Goal: Task Accomplishment & Management: Use online tool/utility

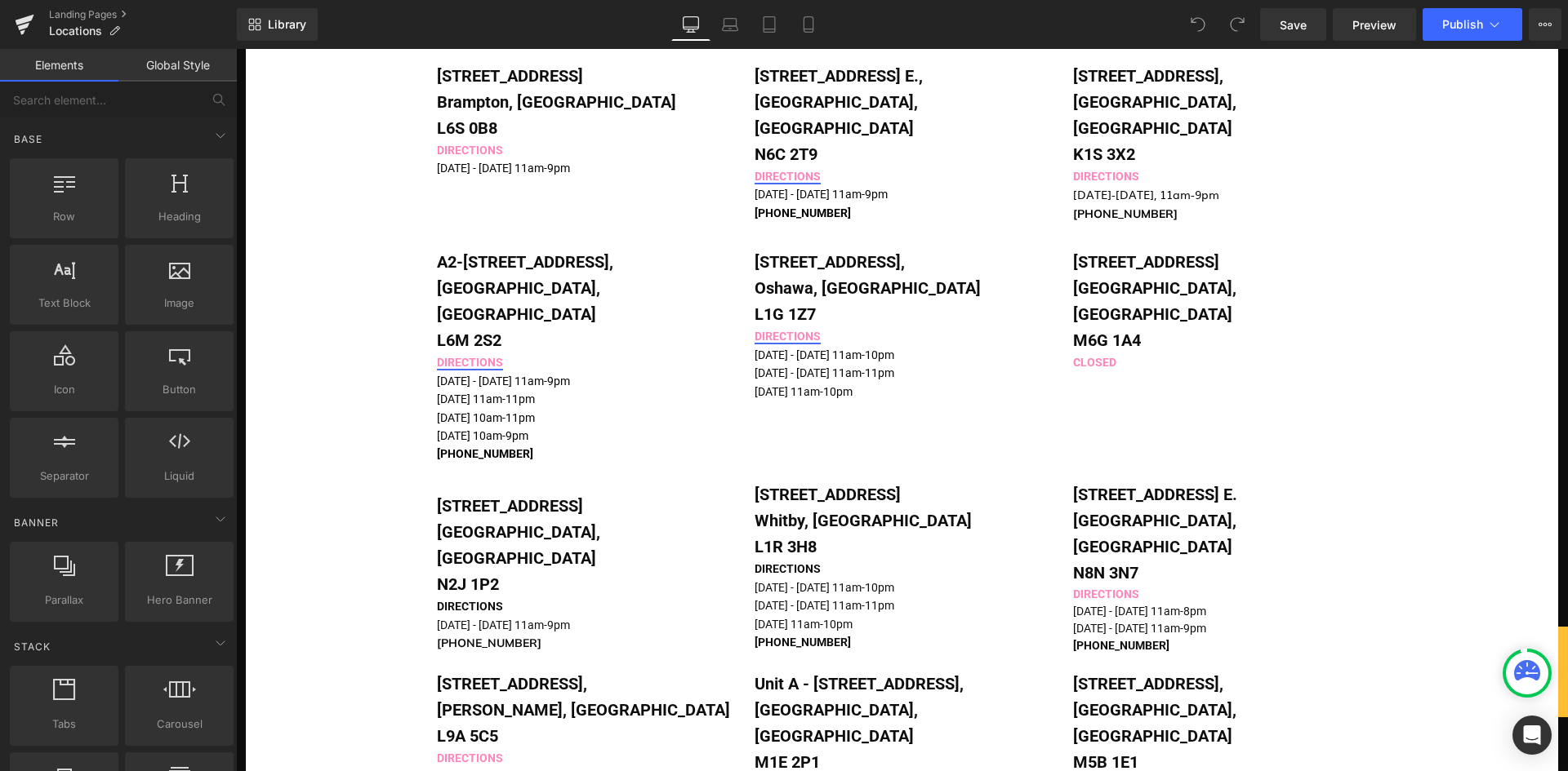
scroll to position [1225, 0]
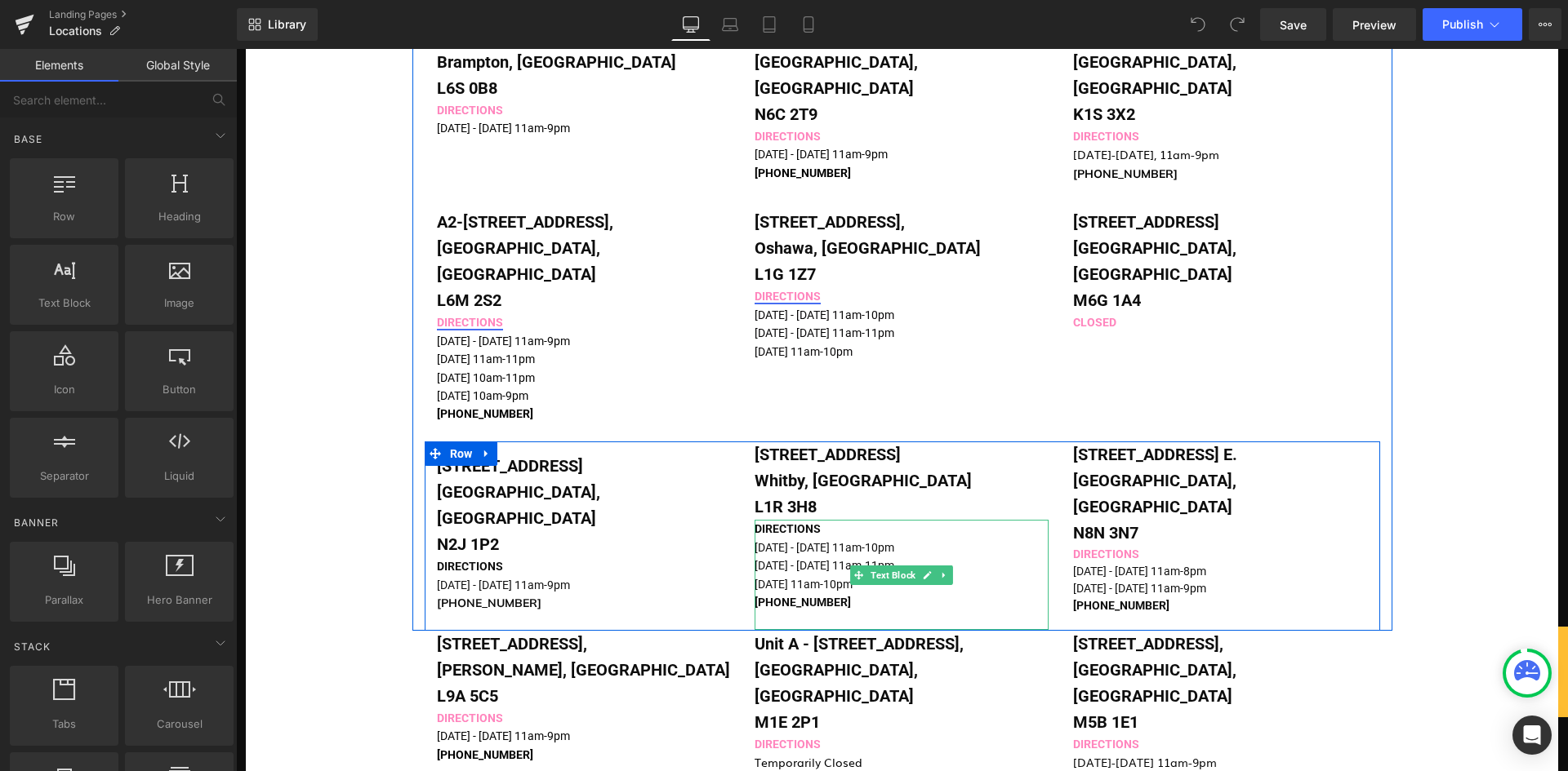
click at [771, 559] on span "[DATE] - [DATE] 11am-11pm" at bounding box center [824, 566] width 140 height 13
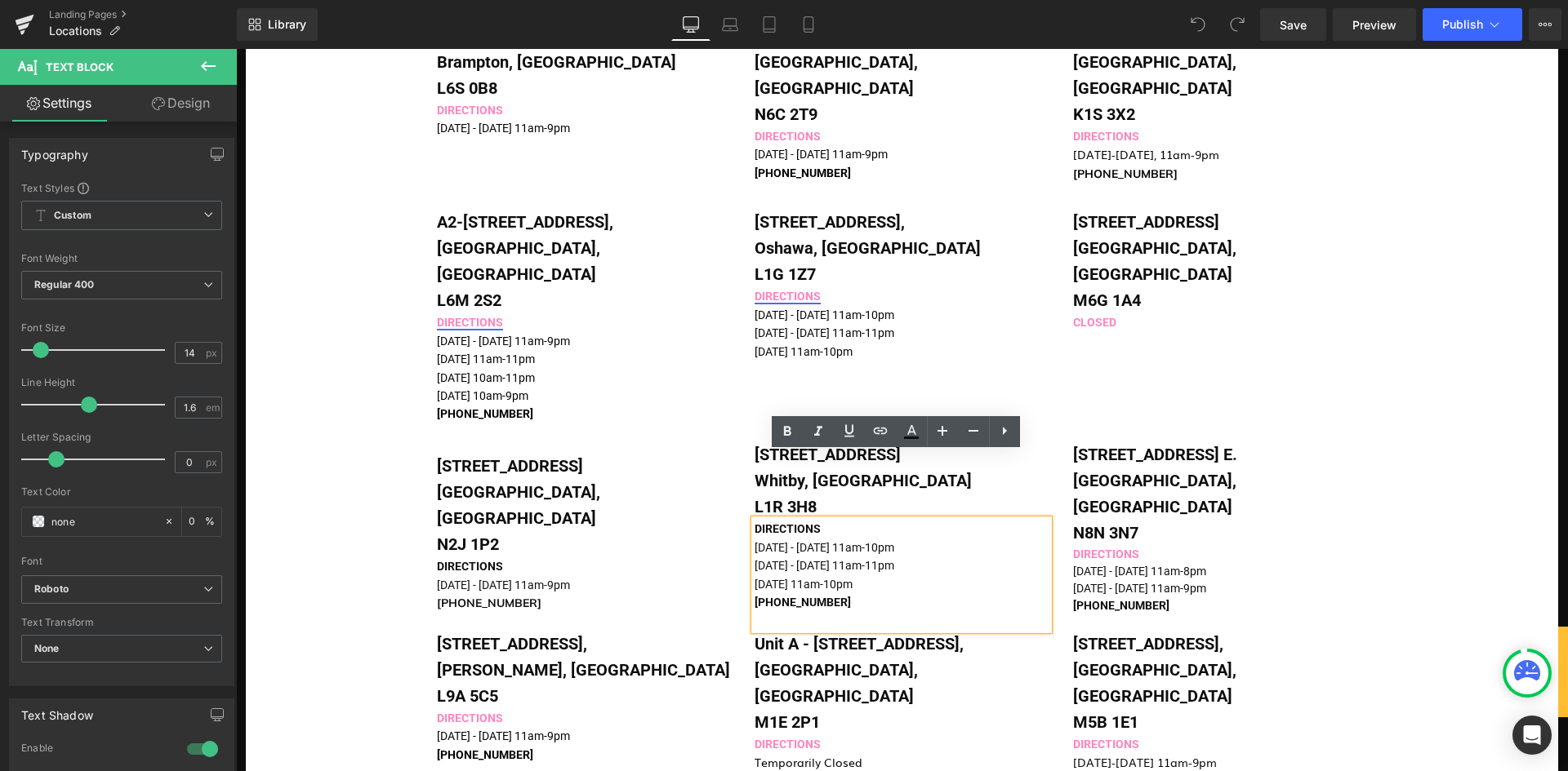
click at [848, 593] on p "[PHONE_NUMBER]" at bounding box center [888, 602] width 268 height 18
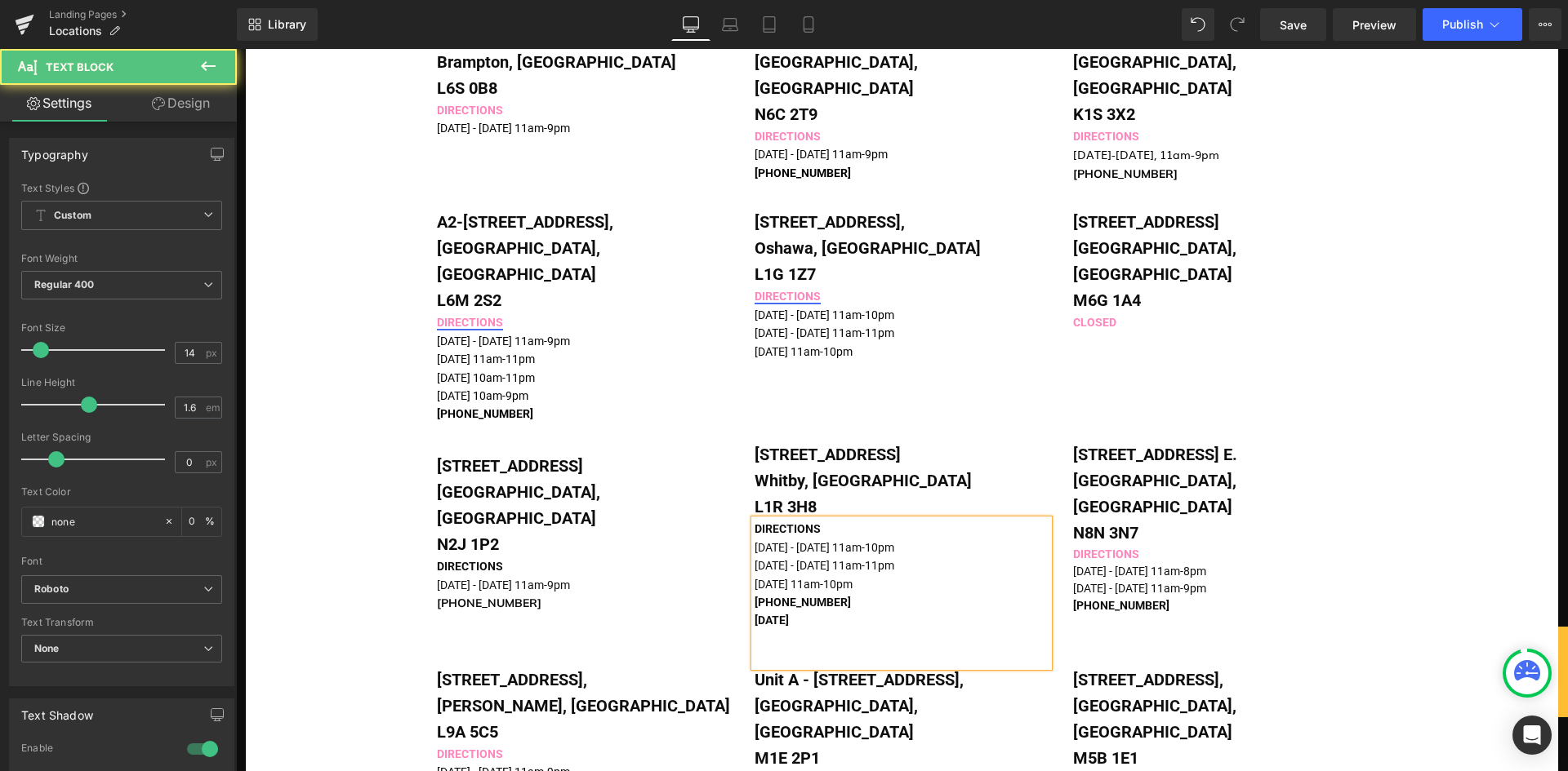
drag, startPoint x: 812, startPoint y: 556, endPoint x: 727, endPoint y: 555, distance: 85.0
click at [727, 555] on div "[STREET_ADDRESS] Text Block DIRECTIONS [DATE] - [DATE] 11am-9pm 519-953-[GEOGRA…" at bounding box center [902, 554] width 956 height 225
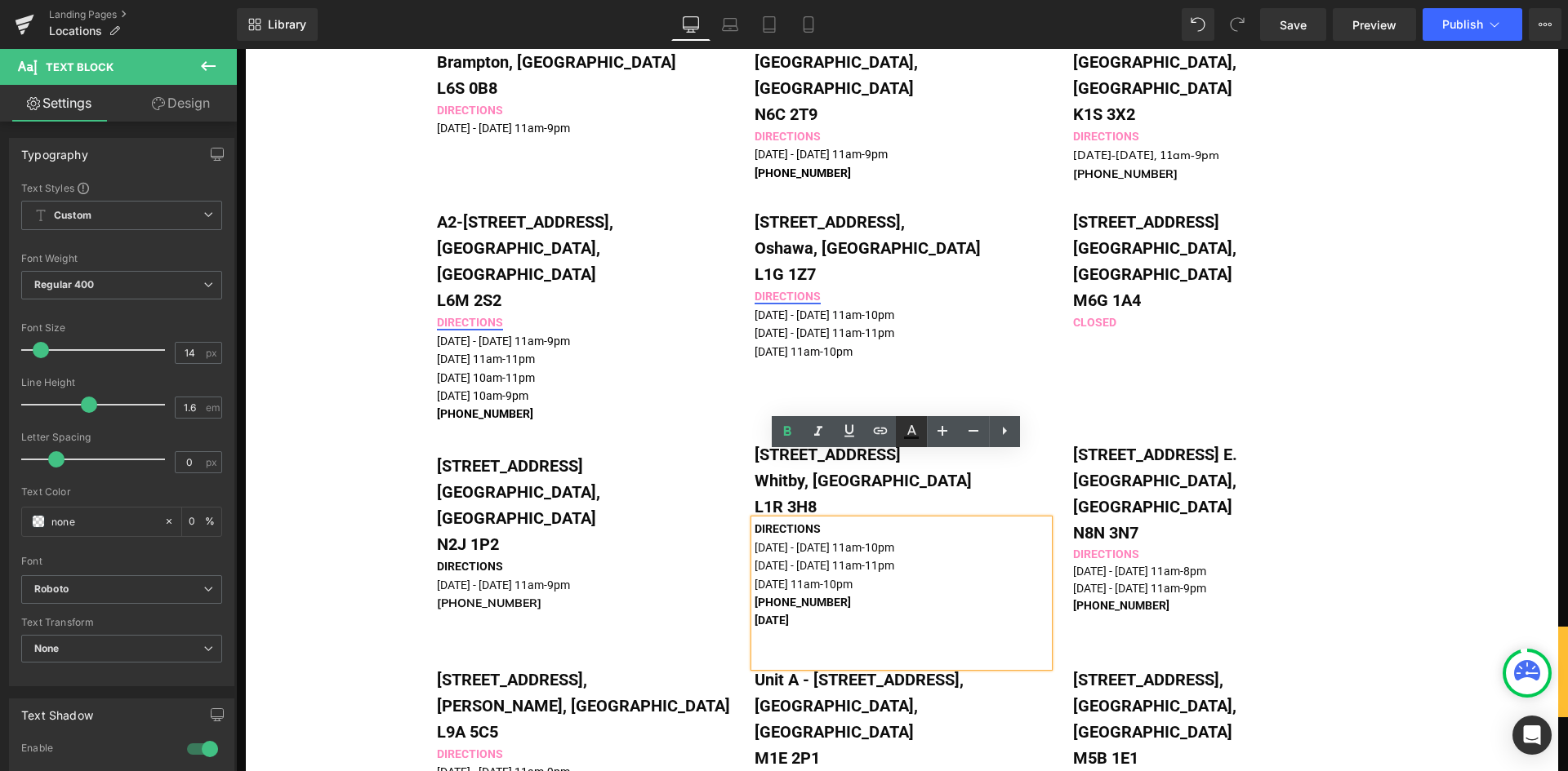
click at [913, 433] on icon at bounding box center [911, 431] width 19 height 19
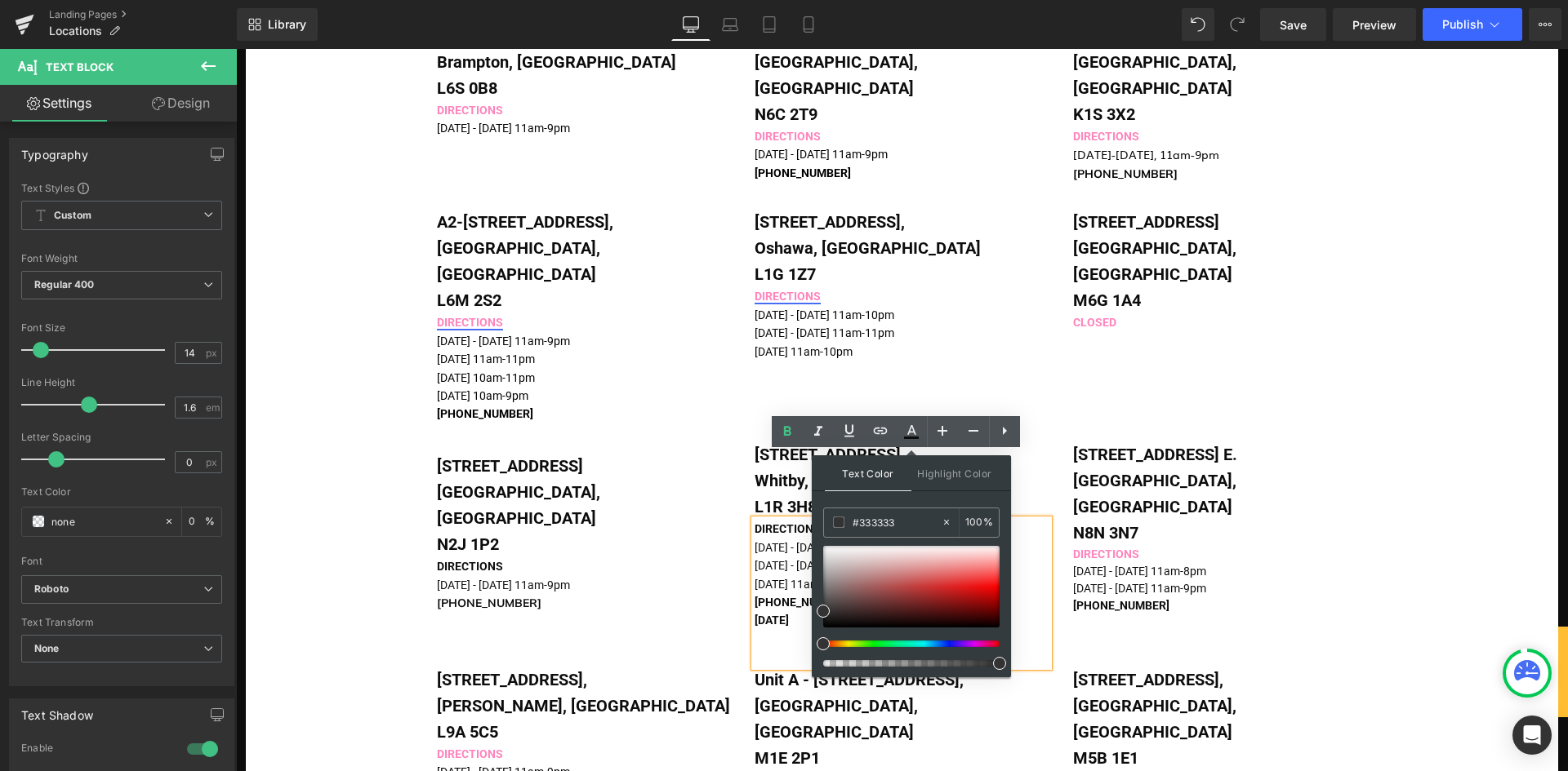
click at [833, 644] on div at bounding box center [904, 644] width 176 height 7
type input "#fc9516"
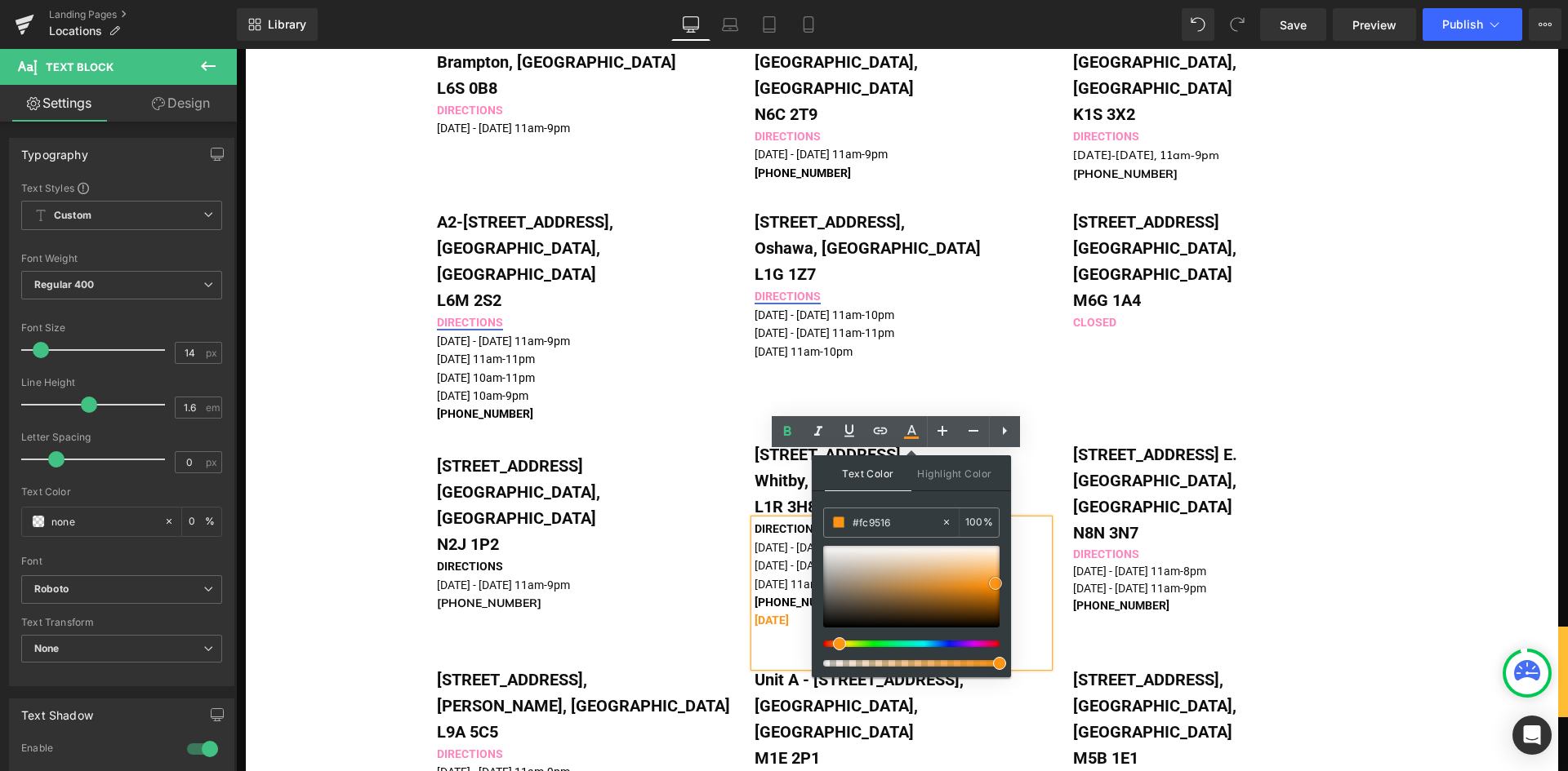
click at [995, 583] on div at bounding box center [911, 587] width 176 height 82
click at [763, 593] on p "[PHONE_NUMBER] [DATE]" at bounding box center [888, 620] width 268 height 55
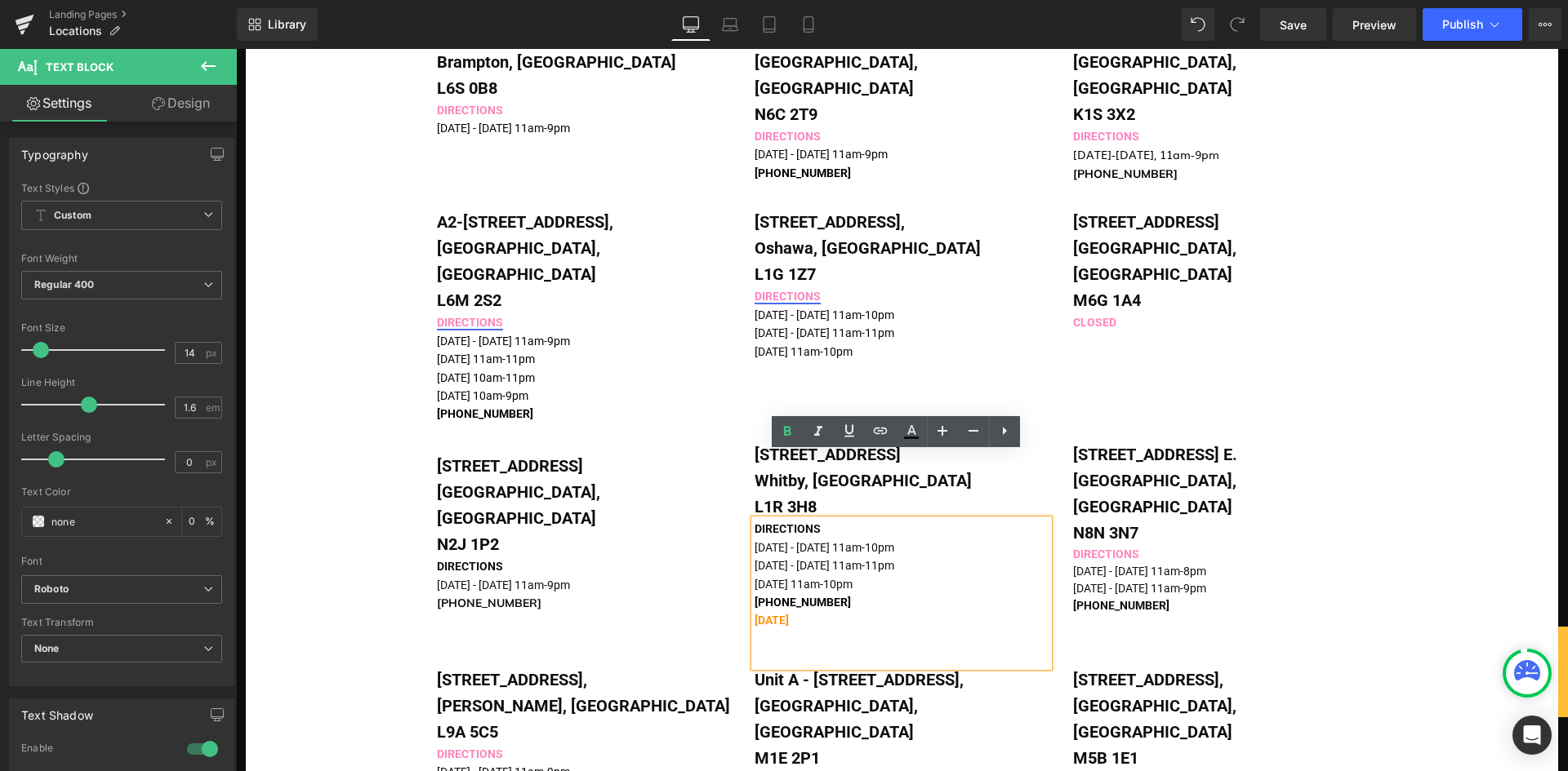
click at [827, 593] on p "[PHONE_NUMBER] [DATE]" at bounding box center [888, 620] width 268 height 55
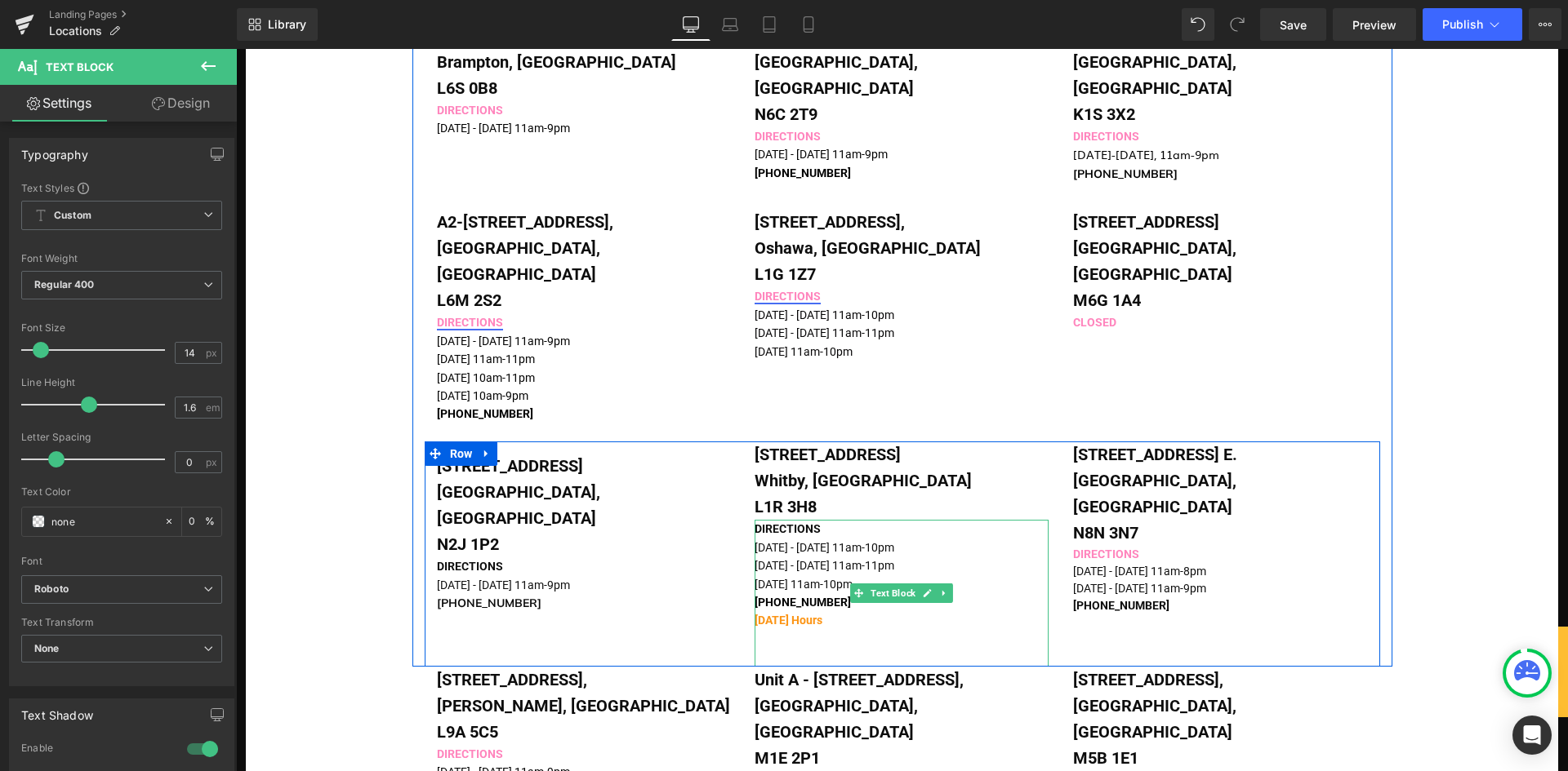
click at [818, 593] on p "[PHONE_NUMBER] [DATE] Hours" at bounding box center [888, 620] width 268 height 55
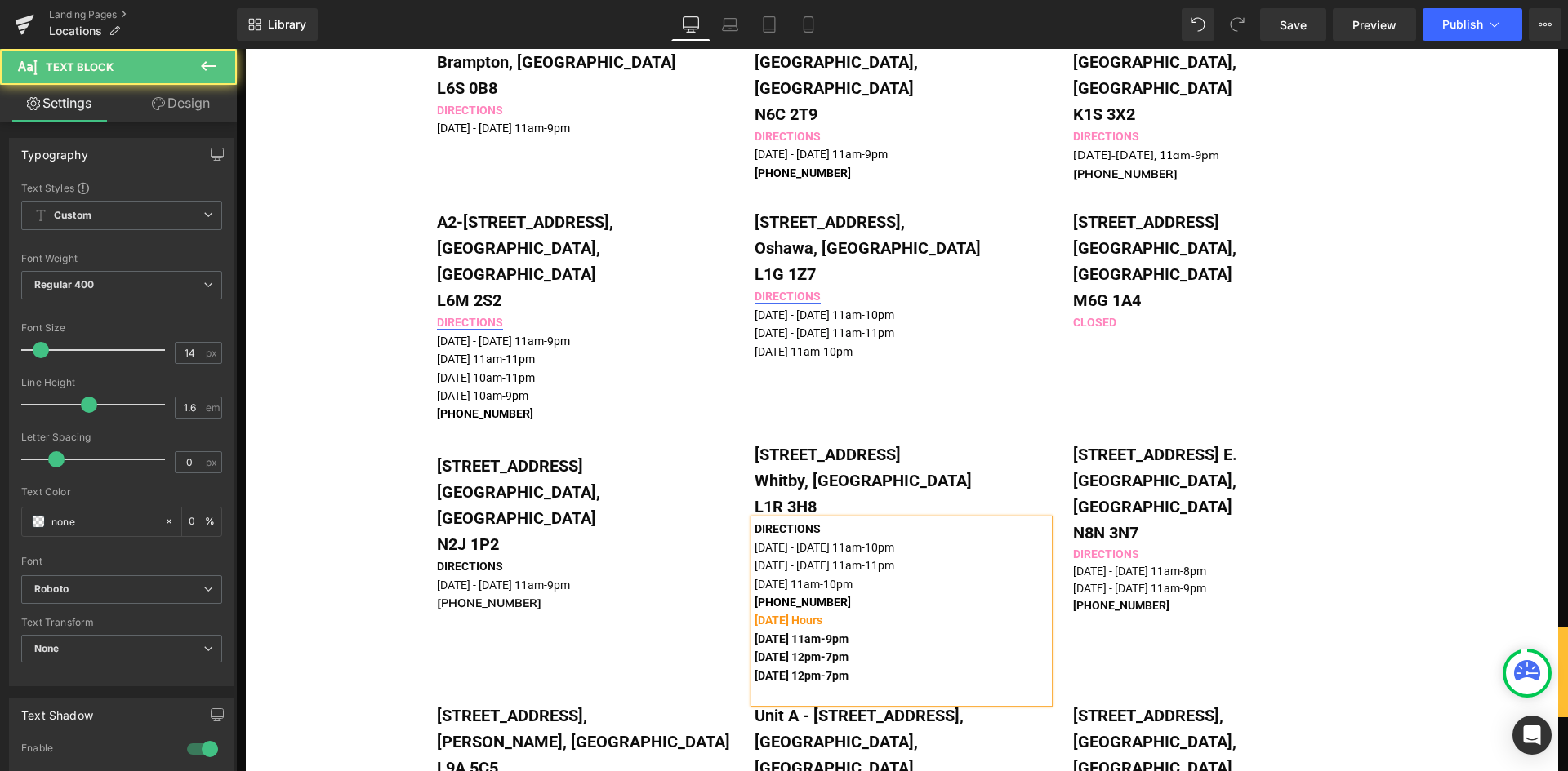
drag, startPoint x: 935, startPoint y: 607, endPoint x: 751, endPoint y: 572, distance: 187.3
click at [755, 572] on div "DIRECTIONS [DATE] - [DATE] 11am-10pm [DATE] - [DATE] 11am-11pm [DATE] 11am-10pm…" at bounding box center [901, 611] width 294 height 183
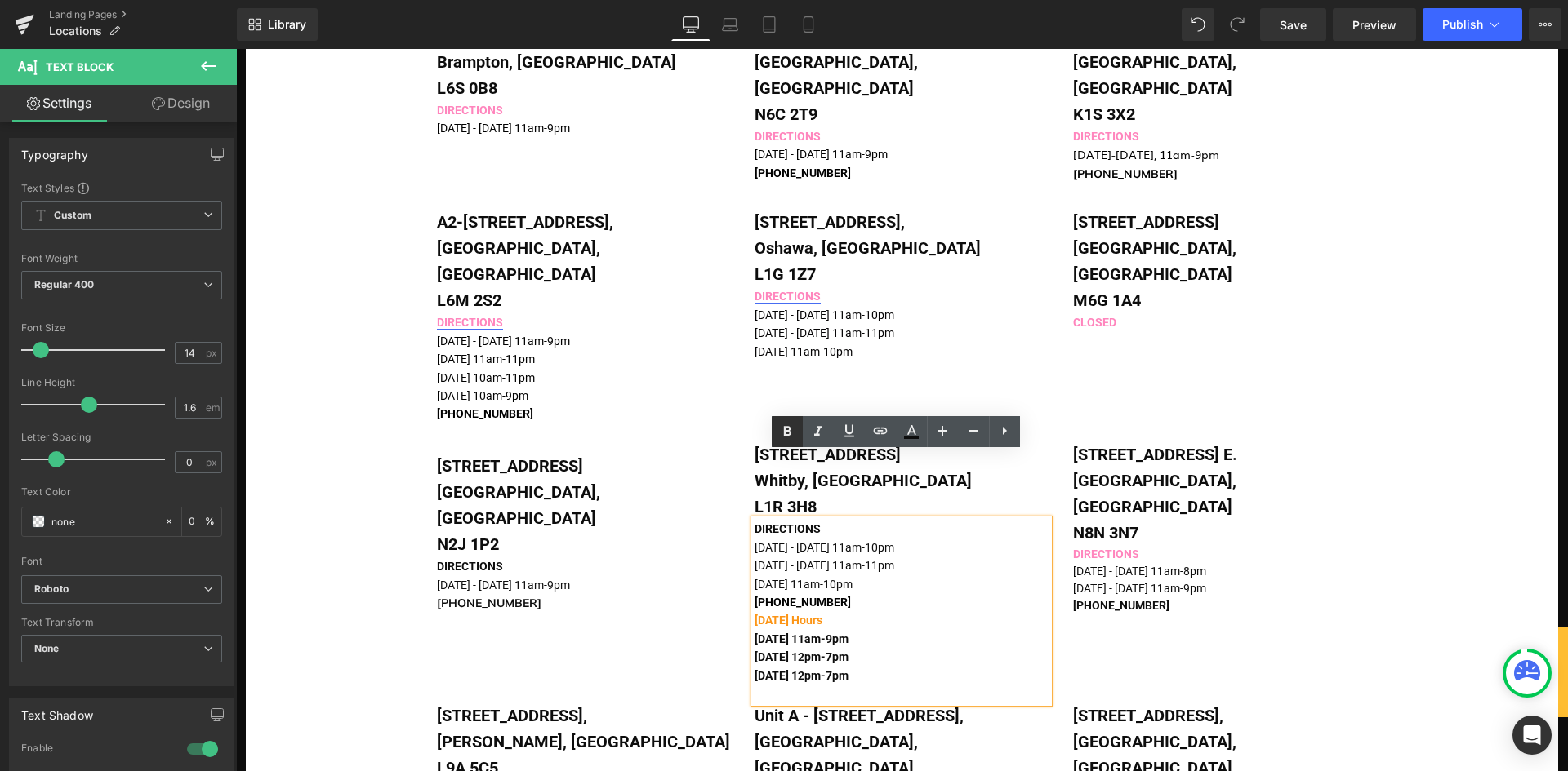
click at [791, 433] on icon at bounding box center [787, 431] width 8 height 10
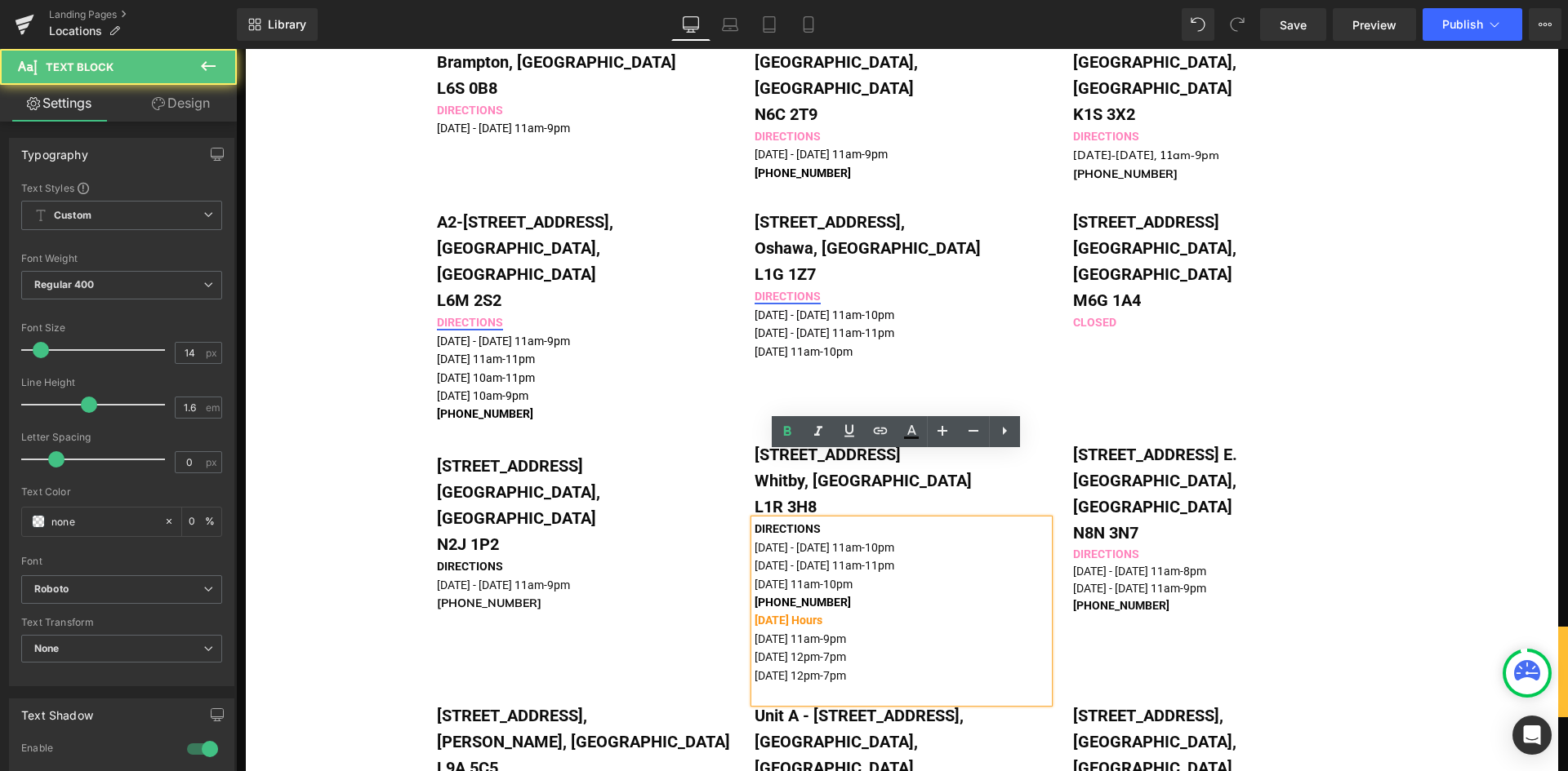
click at [881, 593] on p "[PHONE_NUMBER] [DATE] Hours [DATE] 11am-9pm" at bounding box center [888, 620] width 268 height 55
click at [704, 540] on div "[STREET_ADDRESS] Text Block DIRECTIONS [DATE] - [DATE] 11am-9pm 519-953-[GEOGRA…" at bounding box center [902, 572] width 956 height 261
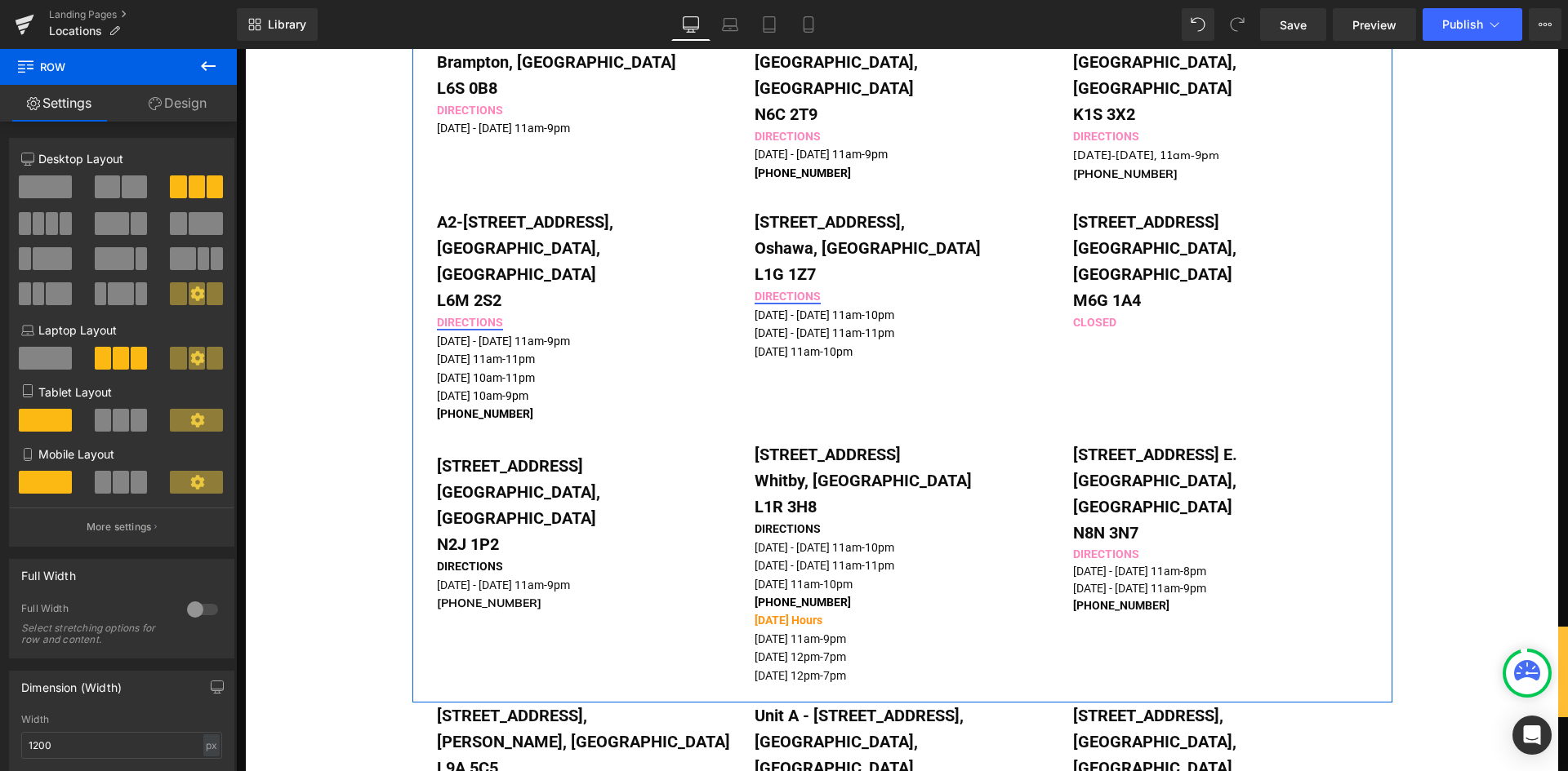
drag, startPoint x: 810, startPoint y: 594, endPoint x: 825, endPoint y: 598, distance: 15.5
click at [810, 651] on span "[DATE] 12pm-7pm" at bounding box center [800, 657] width 92 height 13
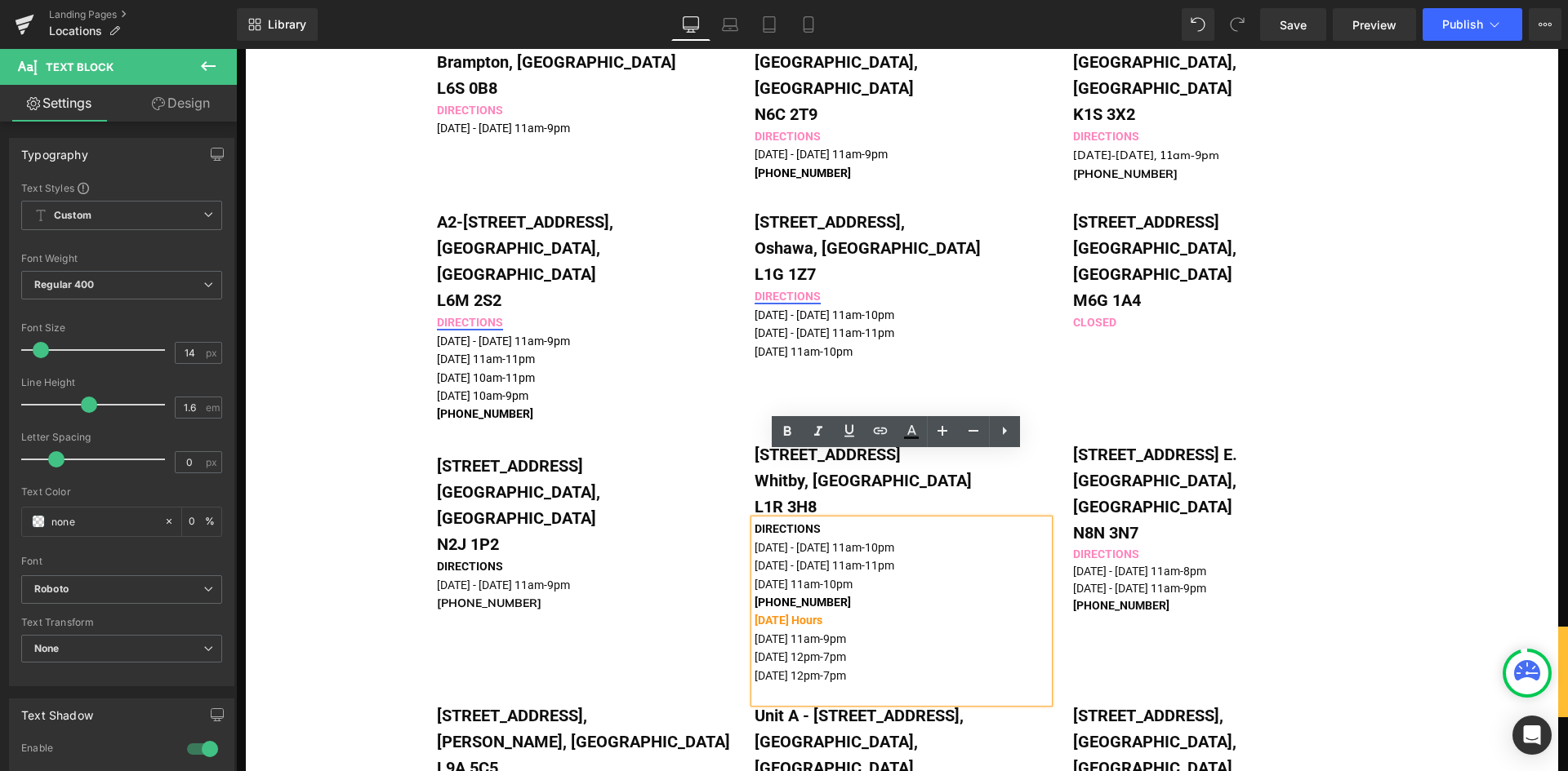
drag, startPoint x: 898, startPoint y: 607, endPoint x: 750, endPoint y: 550, distance: 158.6
click at [755, 550] on div "DIRECTIONS [DATE] - [DATE] 11am-10pm [DATE] - [DATE] 11am-11pm [DATE] 11am-10pm…" at bounding box center [901, 611] width 294 height 183
copy div "[DATE] Hours [DATE] 11am-9pm [DATE] 12pm-7pm [DATE] 12pm-7pm"
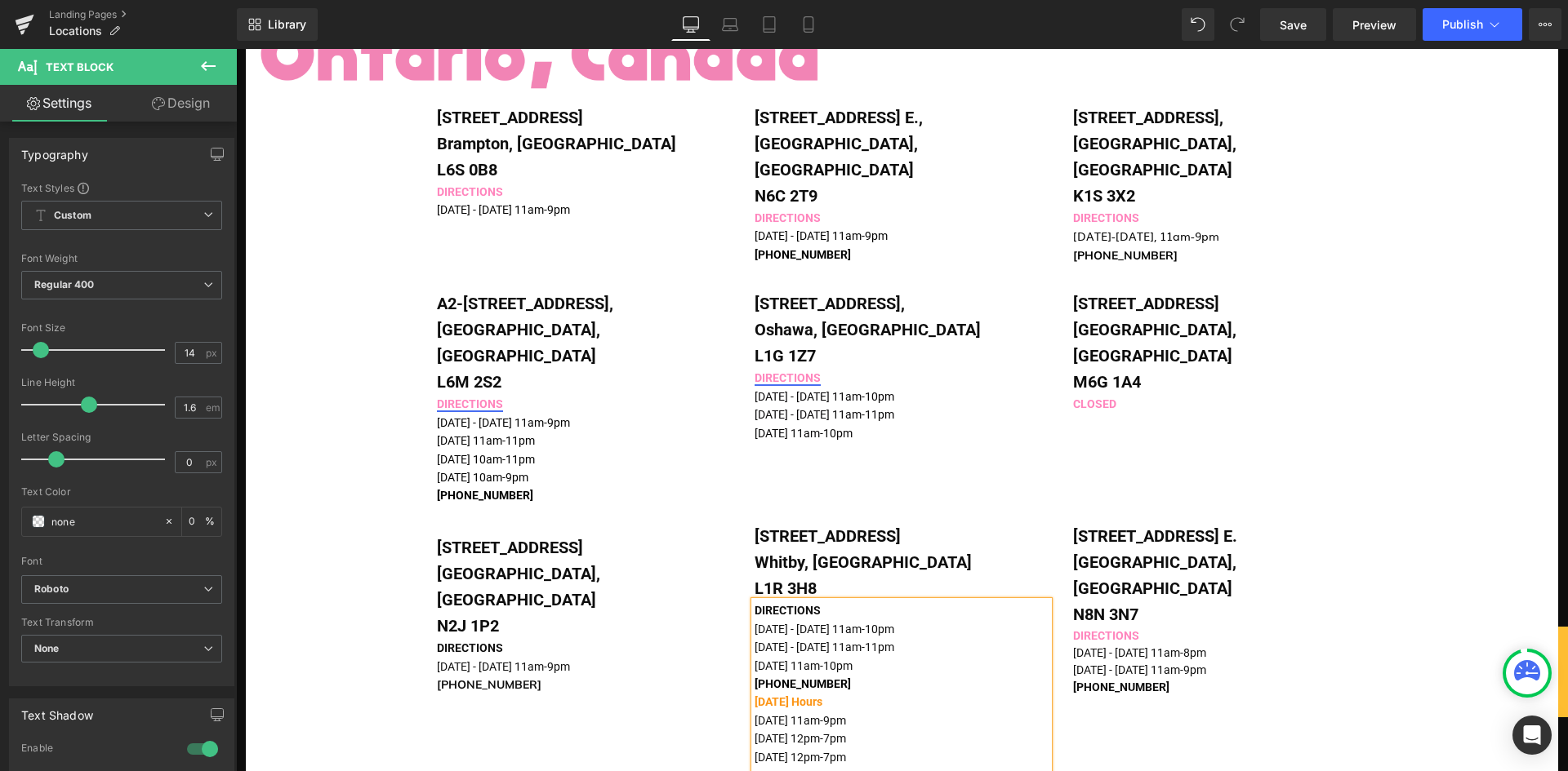
scroll to position [1061, 0]
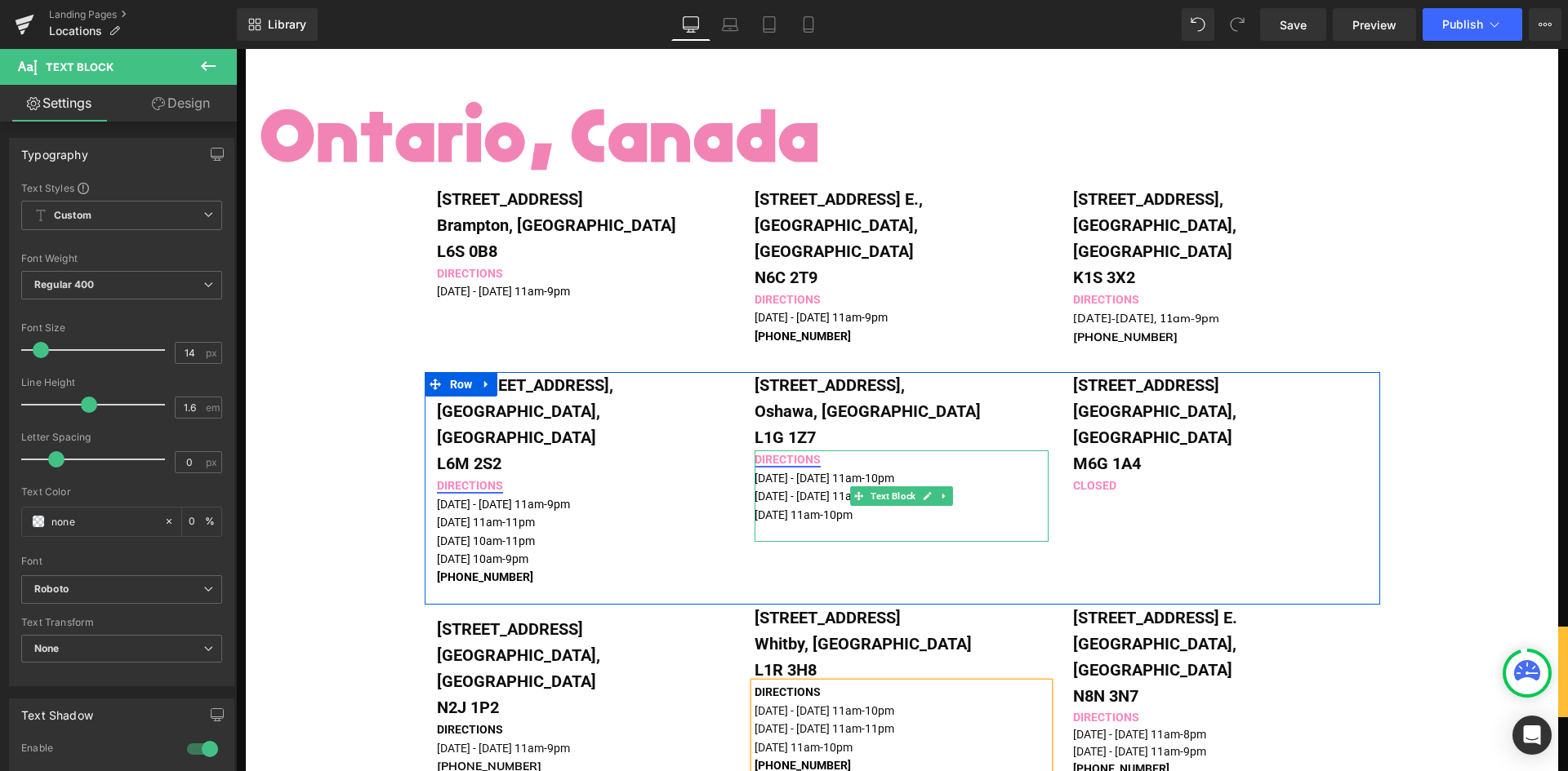
click at [828, 506] on p "[DATE] 11am-10pm" at bounding box center [888, 514] width 268 height 18
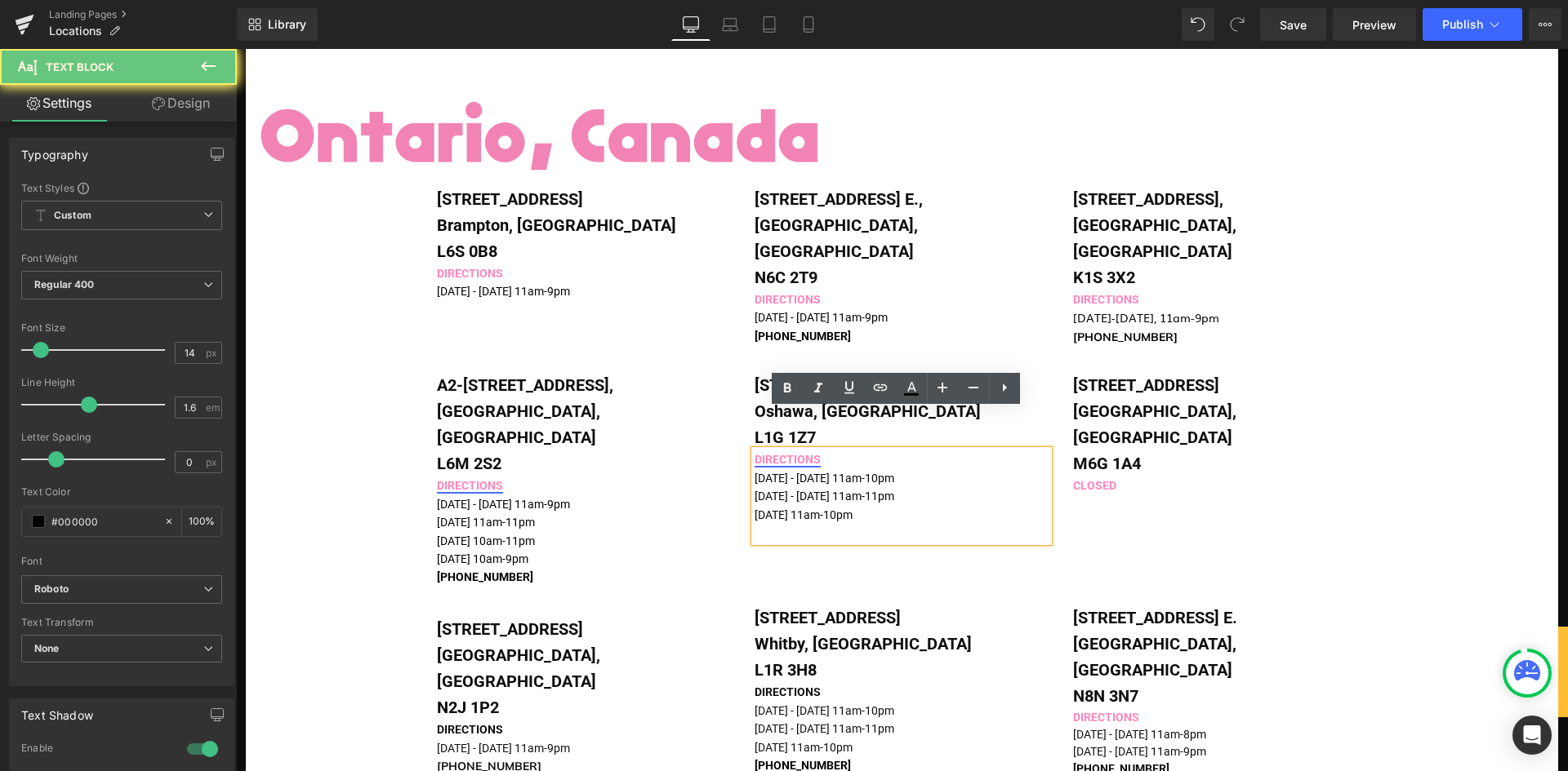
click at [861, 506] on p "[DATE] 11am-10pm" at bounding box center [888, 514] width 268 height 18
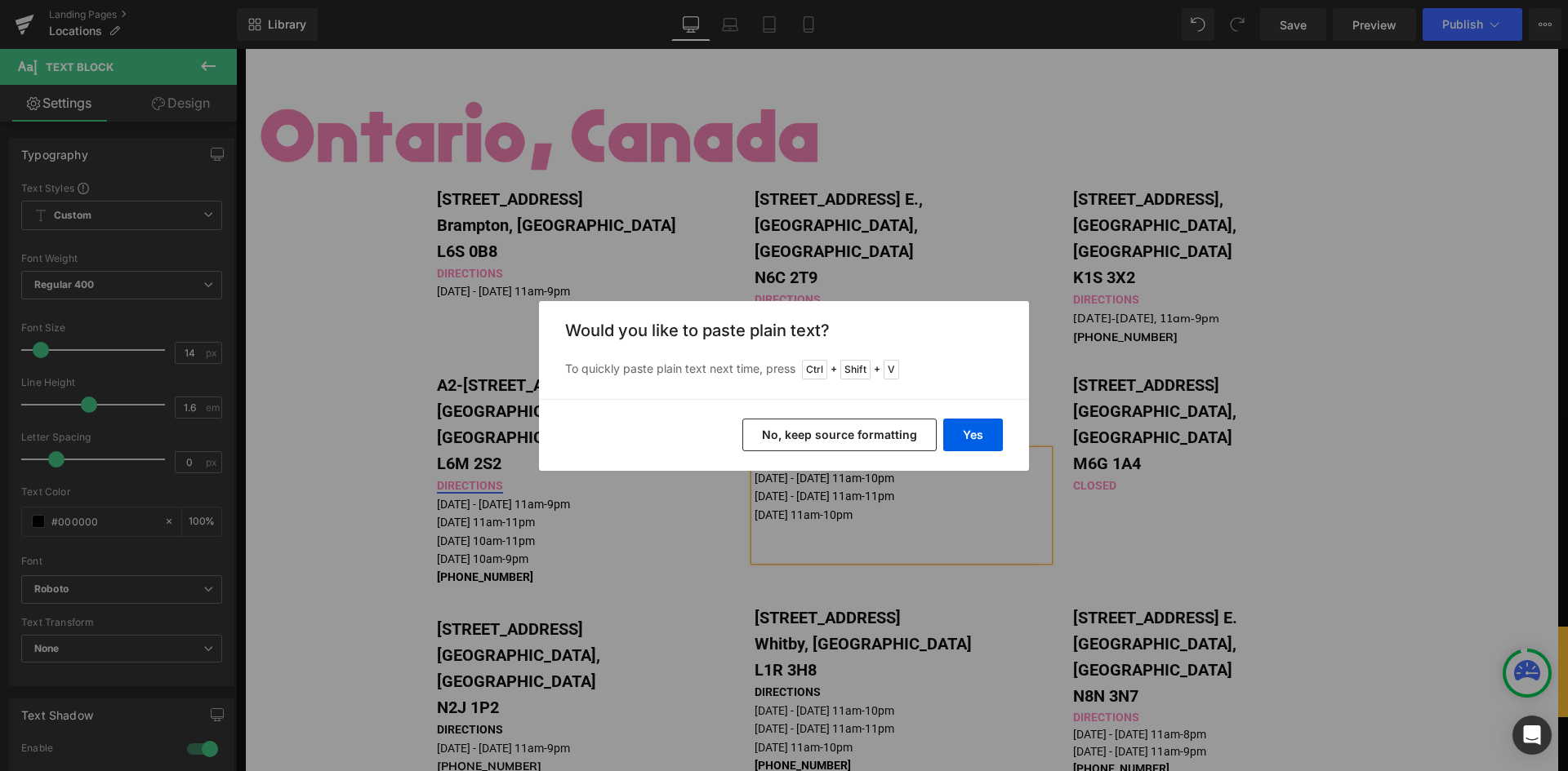
click at [880, 436] on button "No, keep source formatting" at bounding box center [840, 435] width 195 height 33
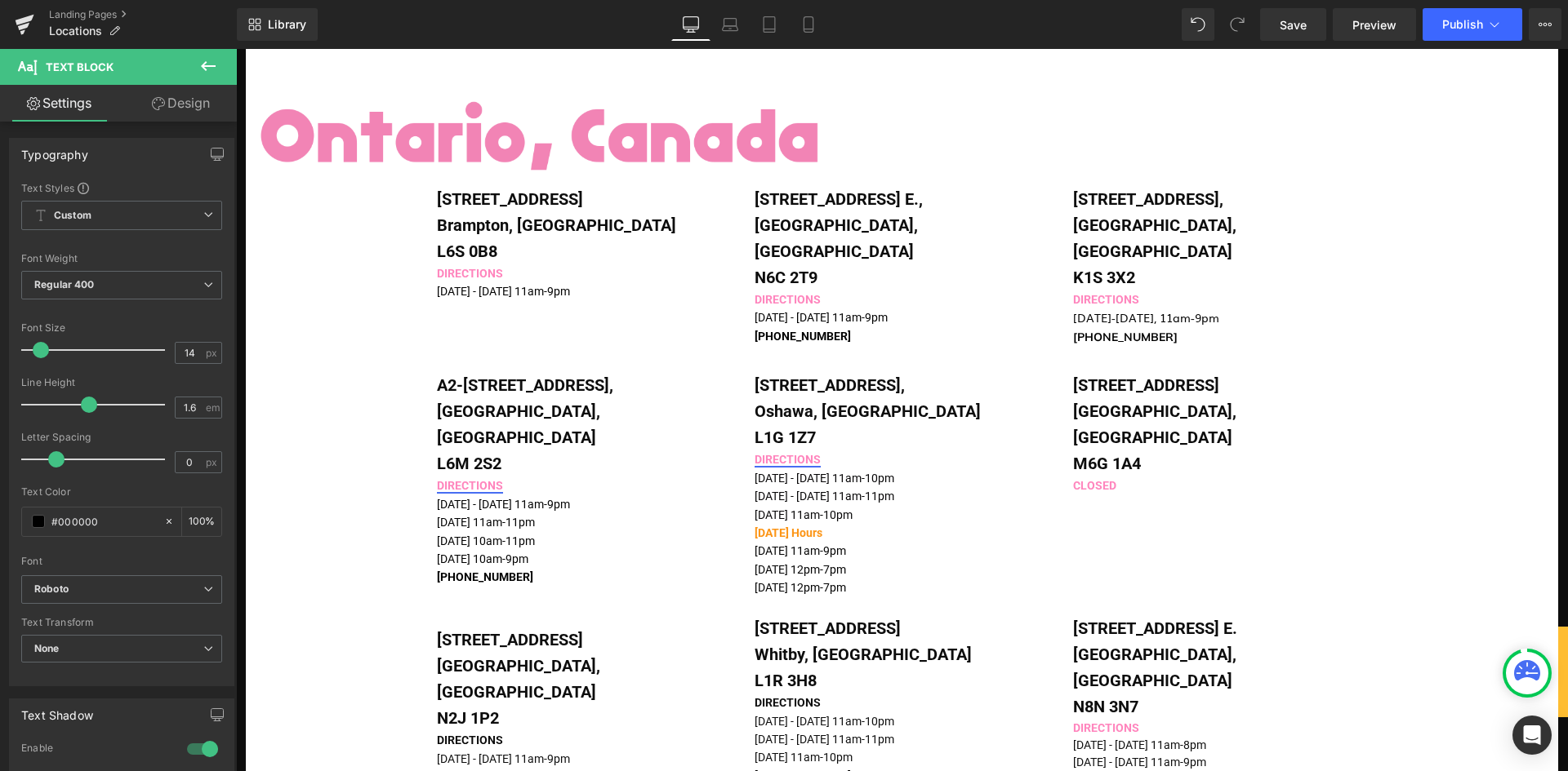
click at [1479, 374] on div "Image [STREET_ADDRESS] Text Block DIRECTIONS [DATE] - [DATE] 11am-9pm [PHONE_NU…" at bounding box center [902, 411] width 1312 height 2521
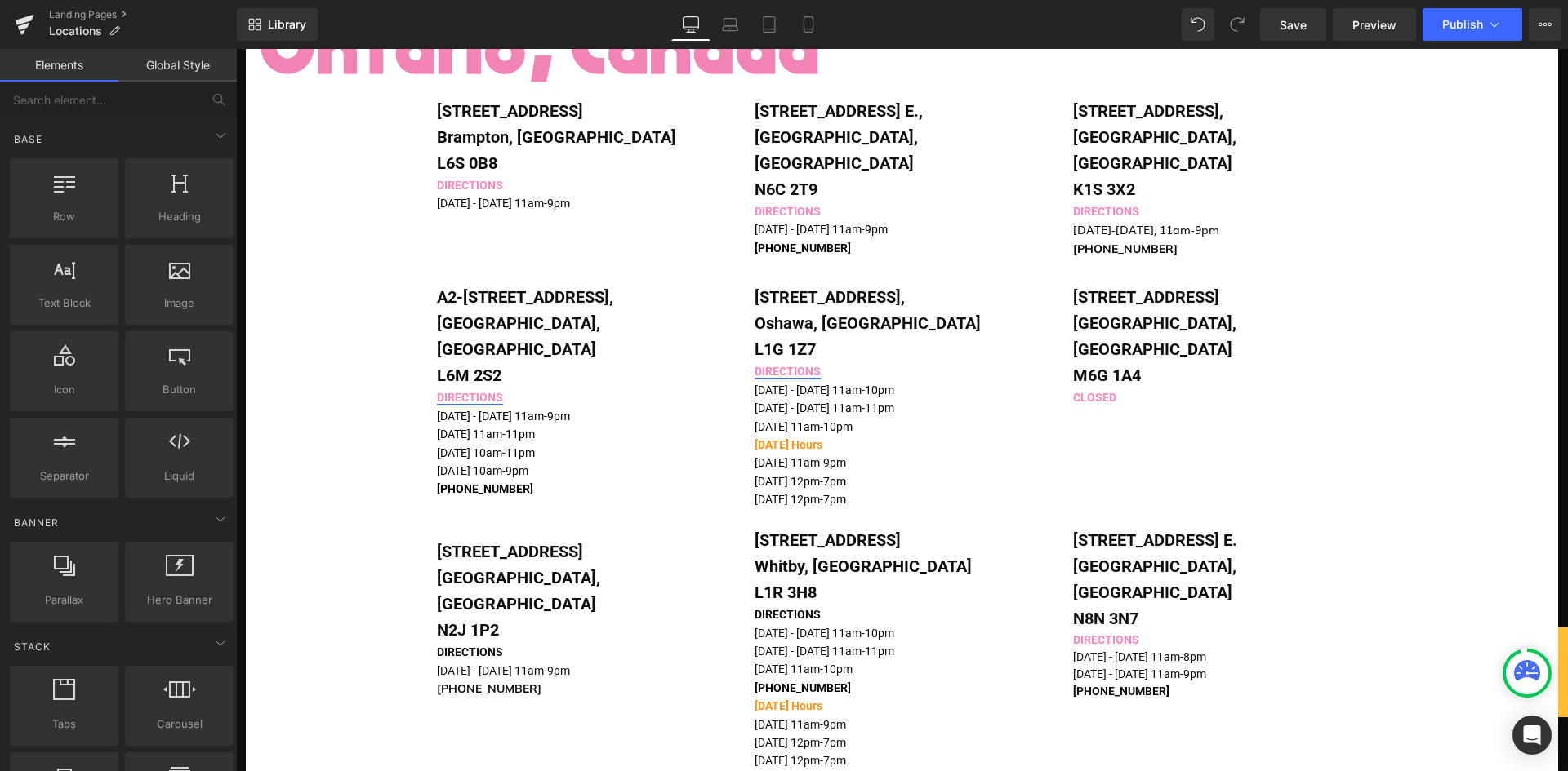
scroll to position [1225, 0]
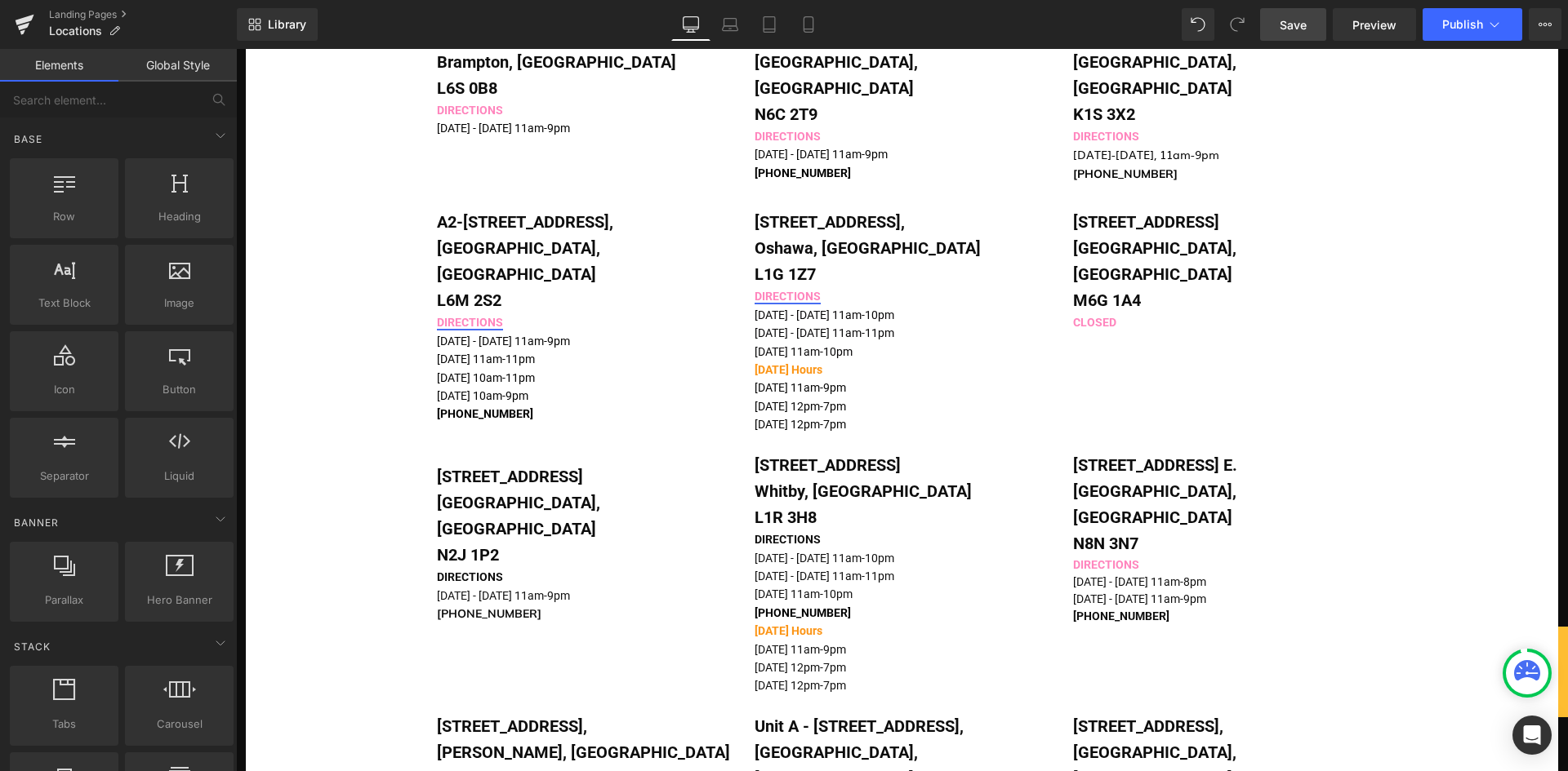
click at [1297, 25] on span "Save" at bounding box center [1293, 24] width 27 height 17
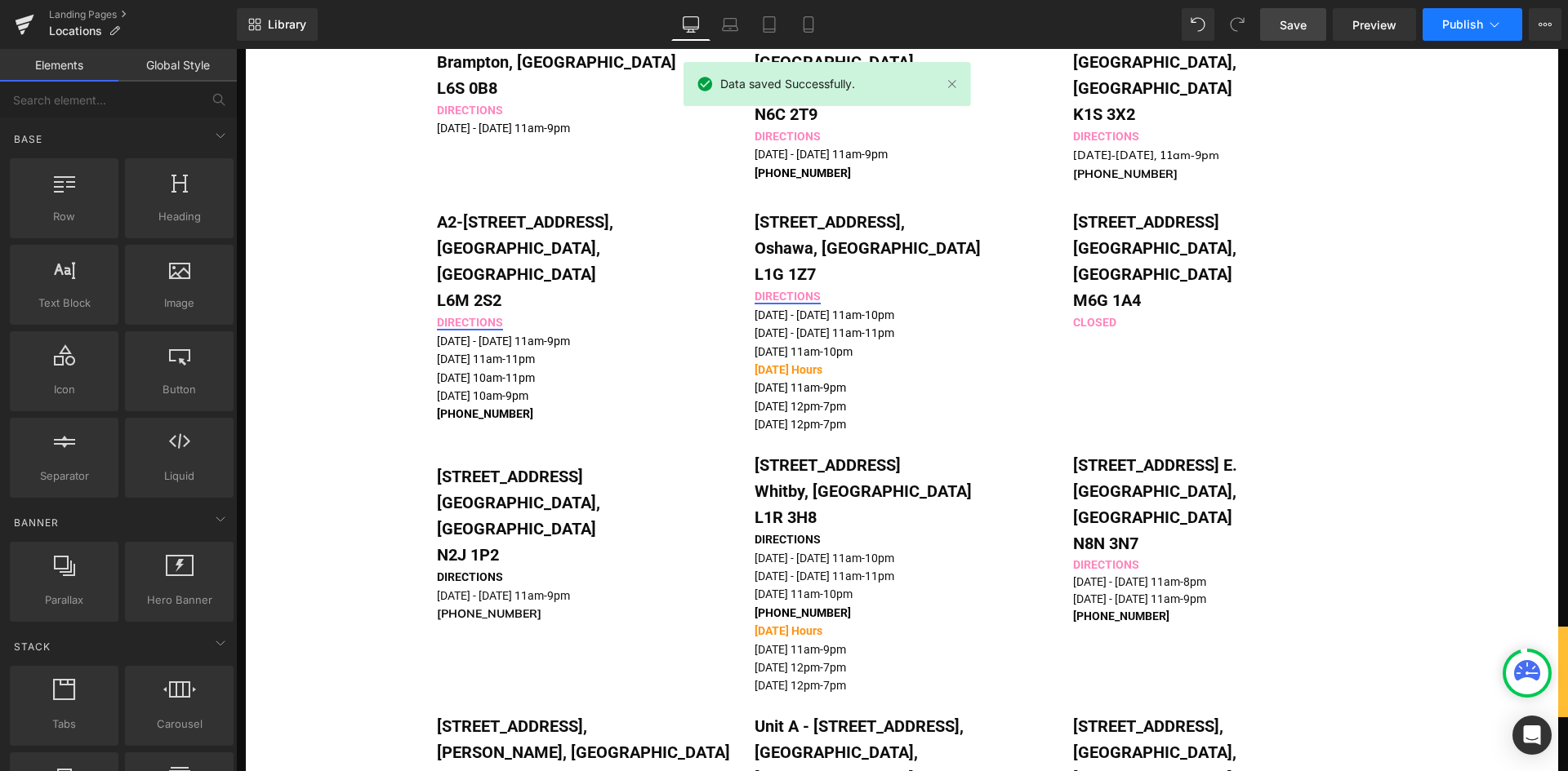
click at [1477, 27] on span "Publish" at bounding box center [1463, 24] width 40 height 13
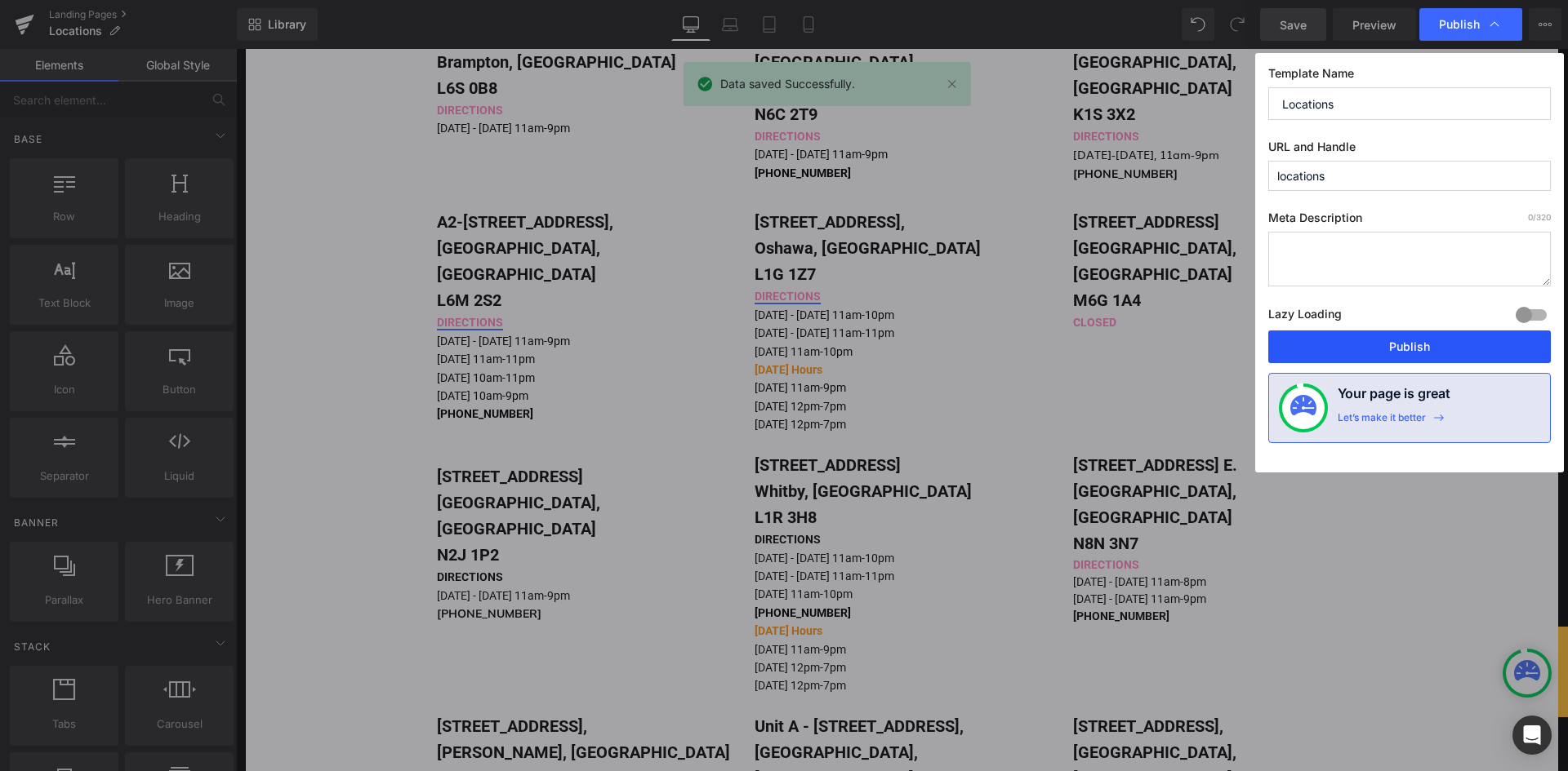
click at [1389, 354] on button "Publish" at bounding box center [1410, 347] width 283 height 33
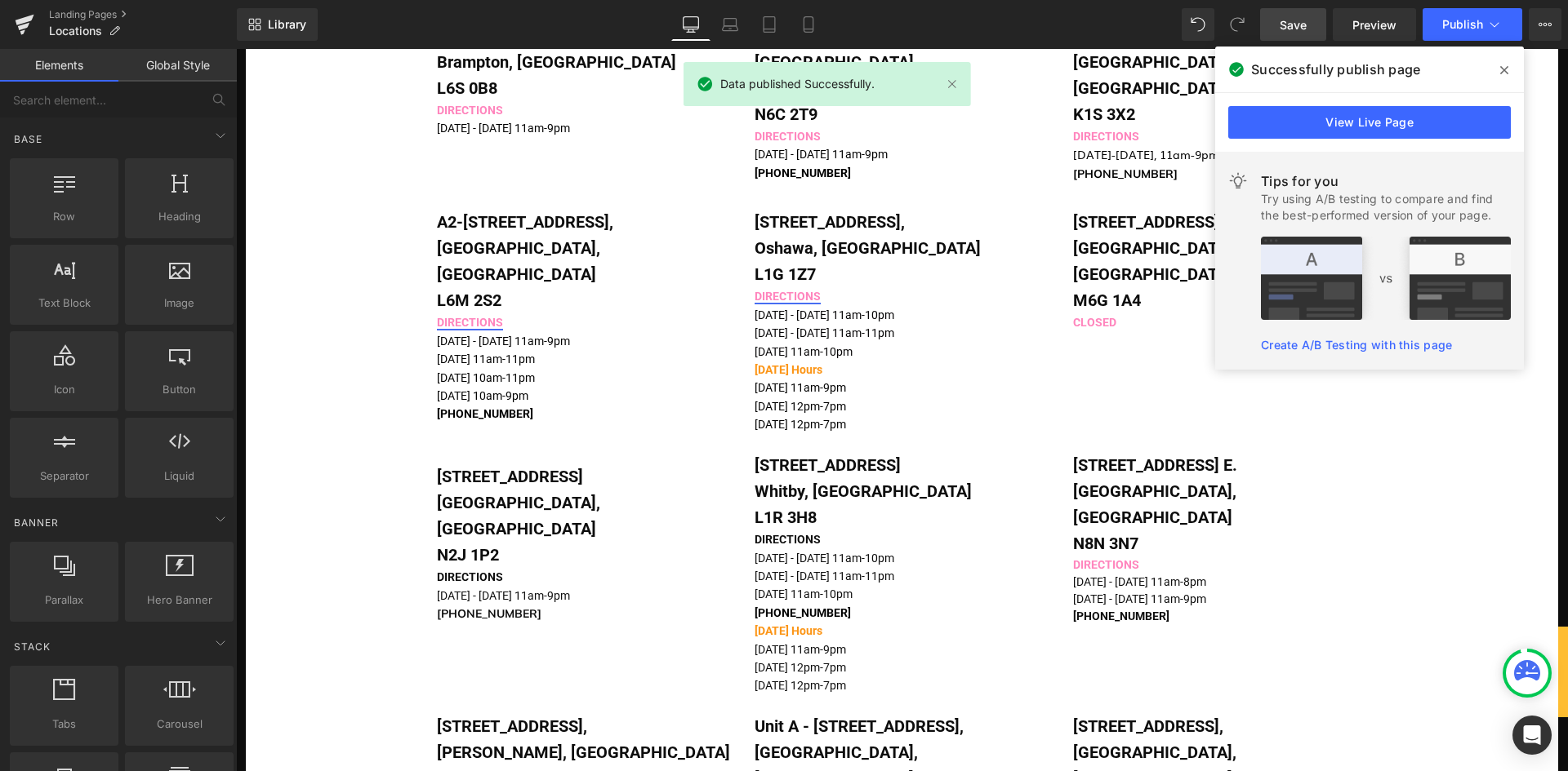
click at [1505, 68] on icon at bounding box center [1505, 71] width 8 height 8
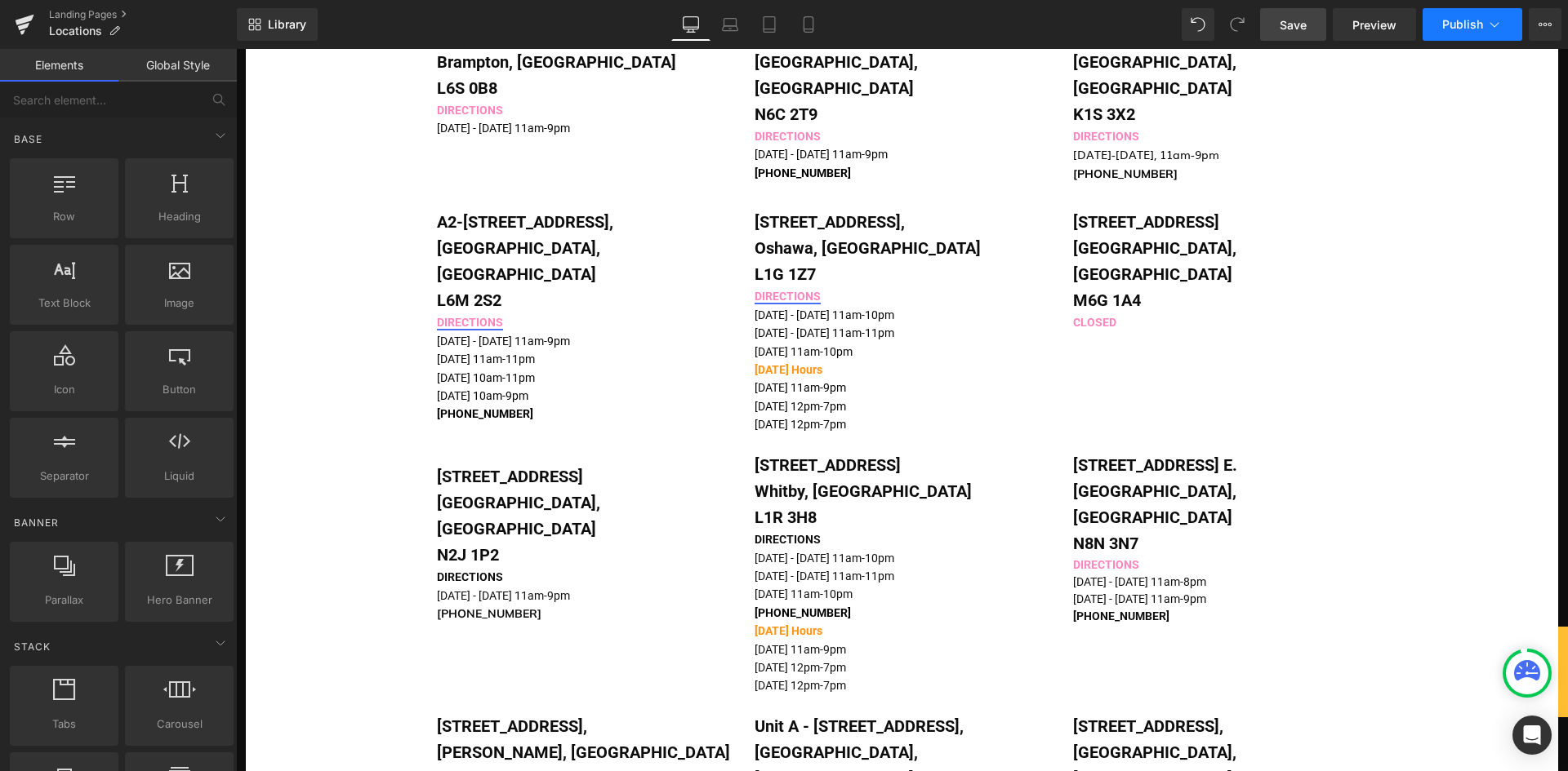
click at [1491, 29] on icon at bounding box center [1494, 24] width 16 height 16
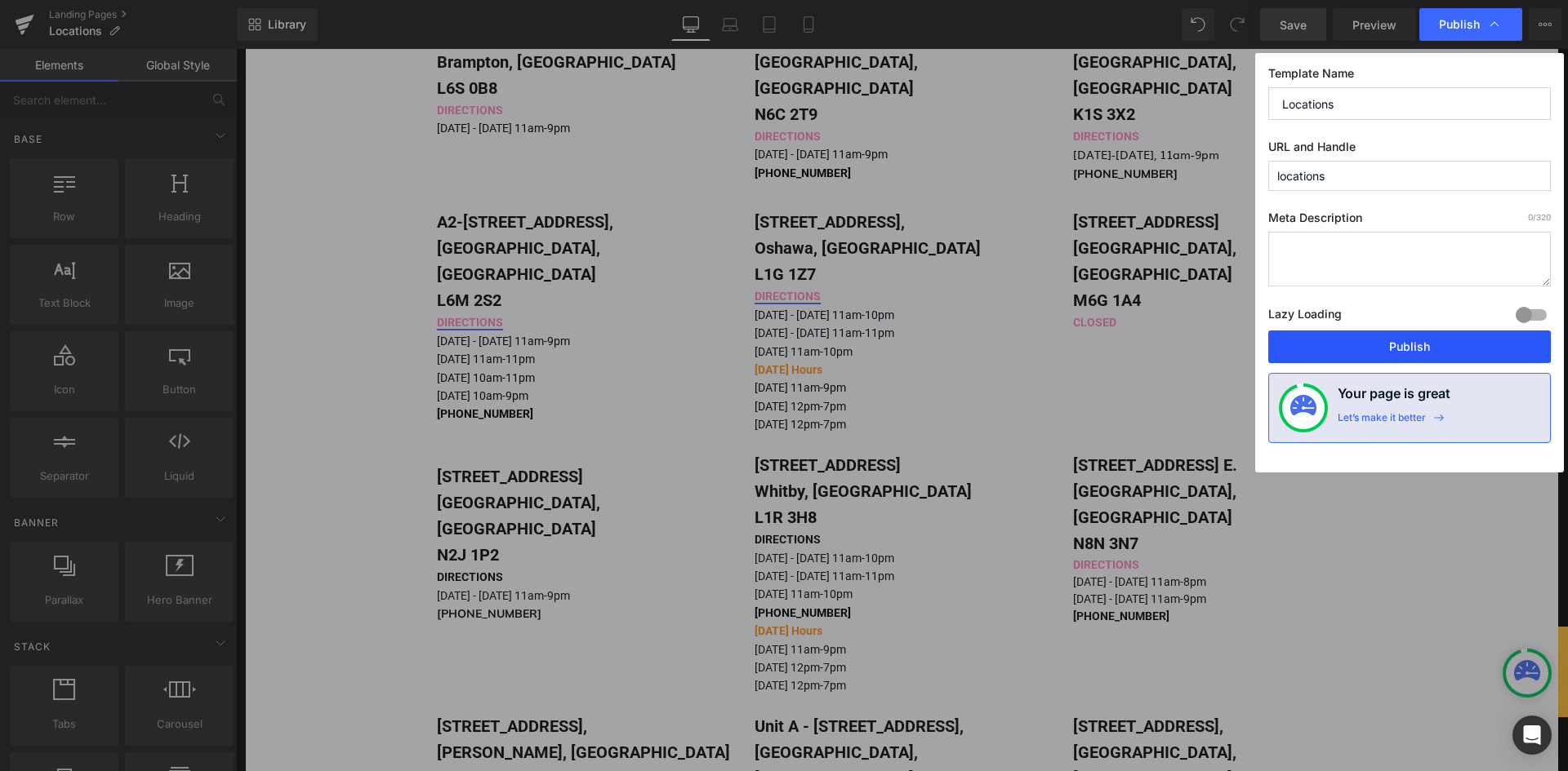
click at [1376, 341] on button "Publish" at bounding box center [1410, 347] width 283 height 33
